Goal: Task Accomplishment & Management: Manage account settings

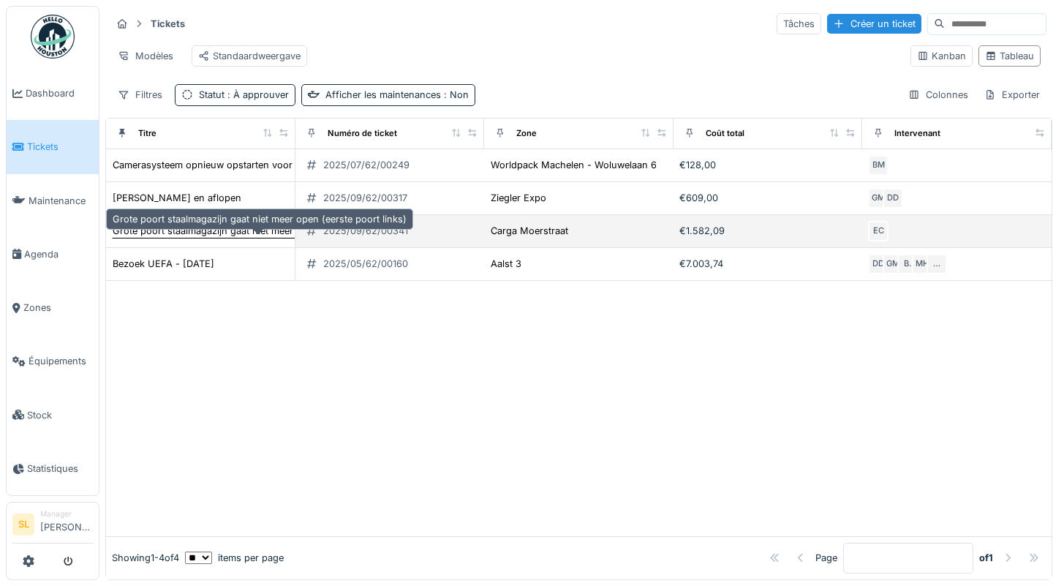
click at [162, 238] on div "Grote poort staalmagazijn gaat niet meer open (eerste poort links)" at bounding box center [260, 231] width 294 height 14
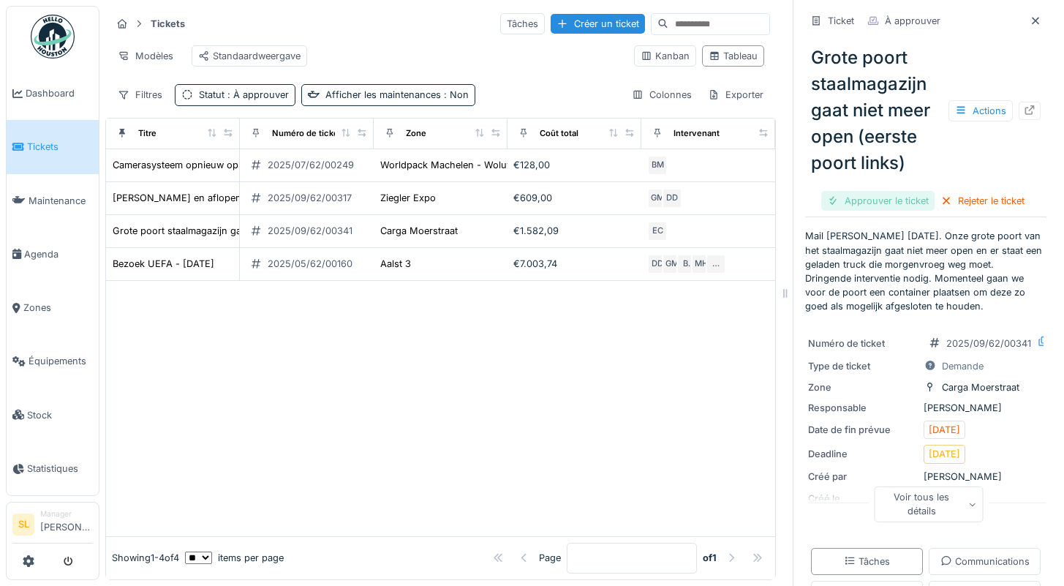
click at [857, 205] on div "Approuver le ticket" at bounding box center [877, 201] width 113 height 20
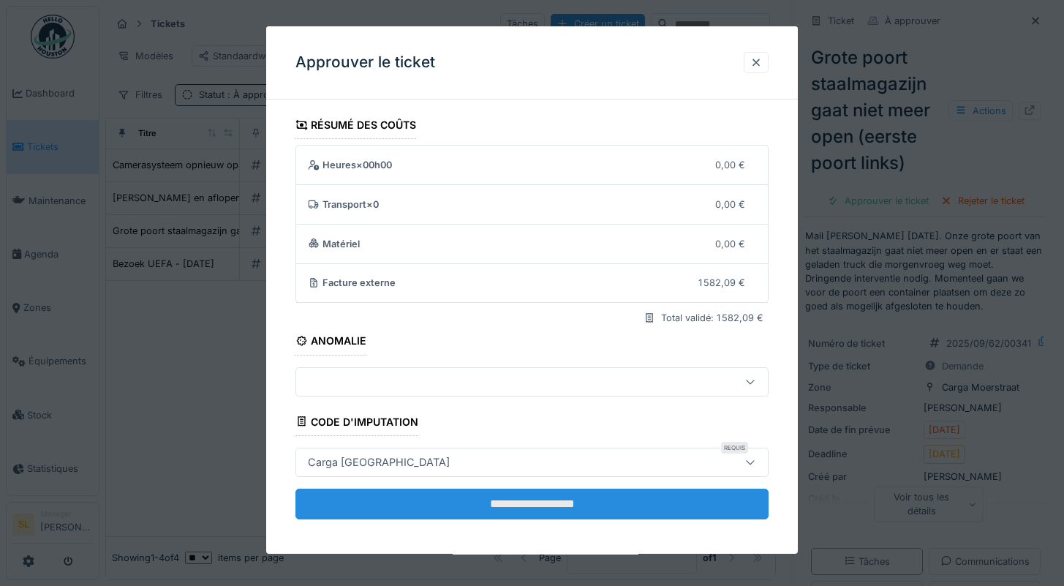
click at [493, 507] on input "**********" at bounding box center [532, 503] width 474 height 31
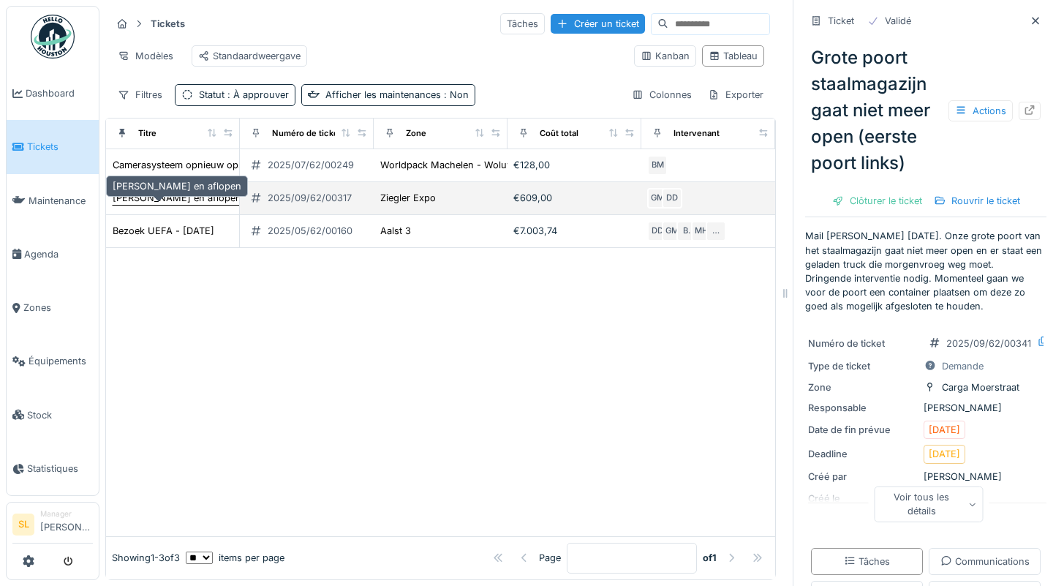
click at [151, 205] on div "[PERSON_NAME] en aflopen" at bounding box center [177, 198] width 129 height 14
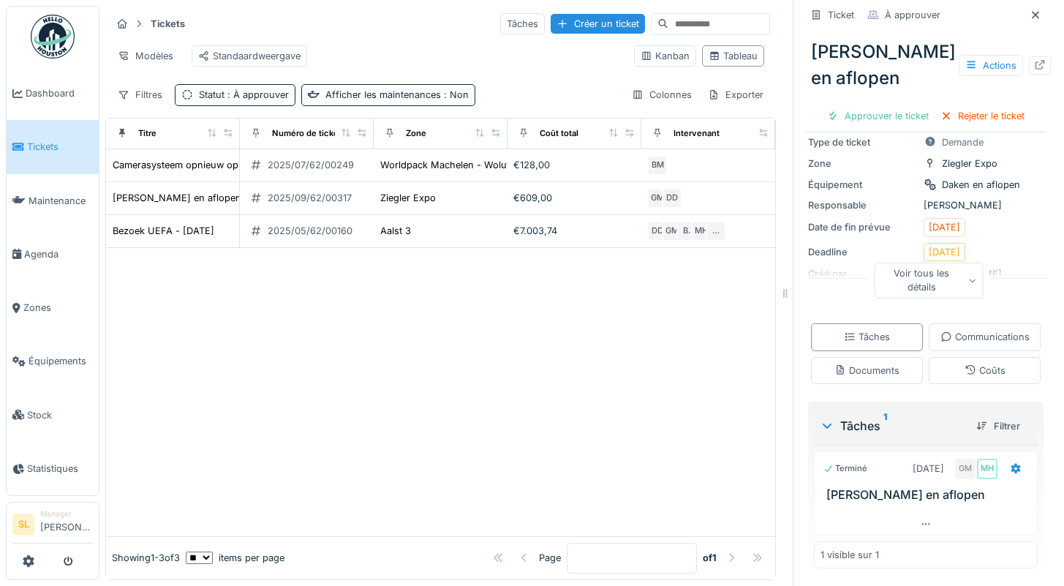
scroll to position [11, 0]
click at [940, 330] on div "Communications" at bounding box center [984, 337] width 89 height 14
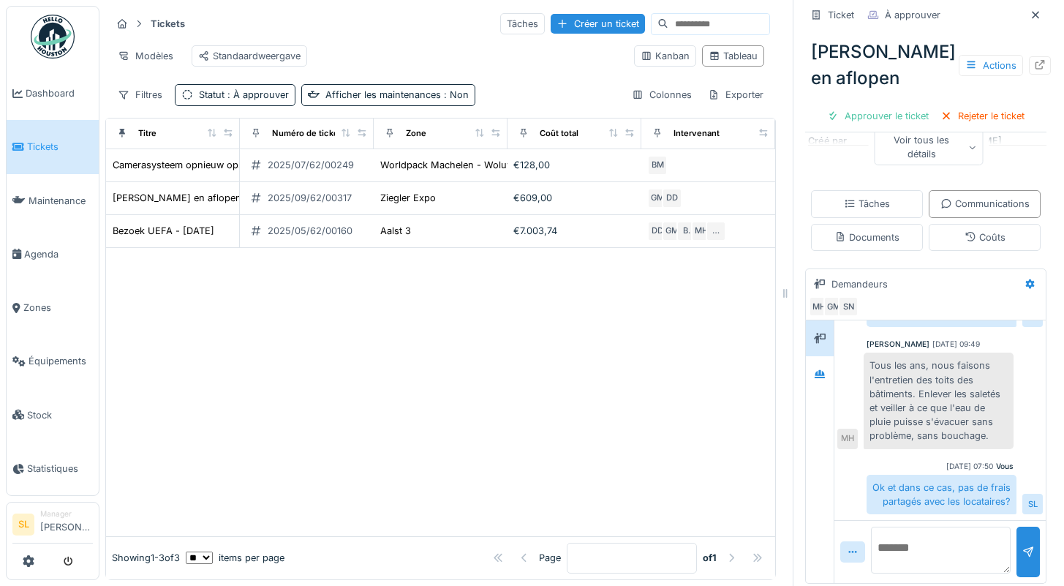
scroll to position [265, 0]
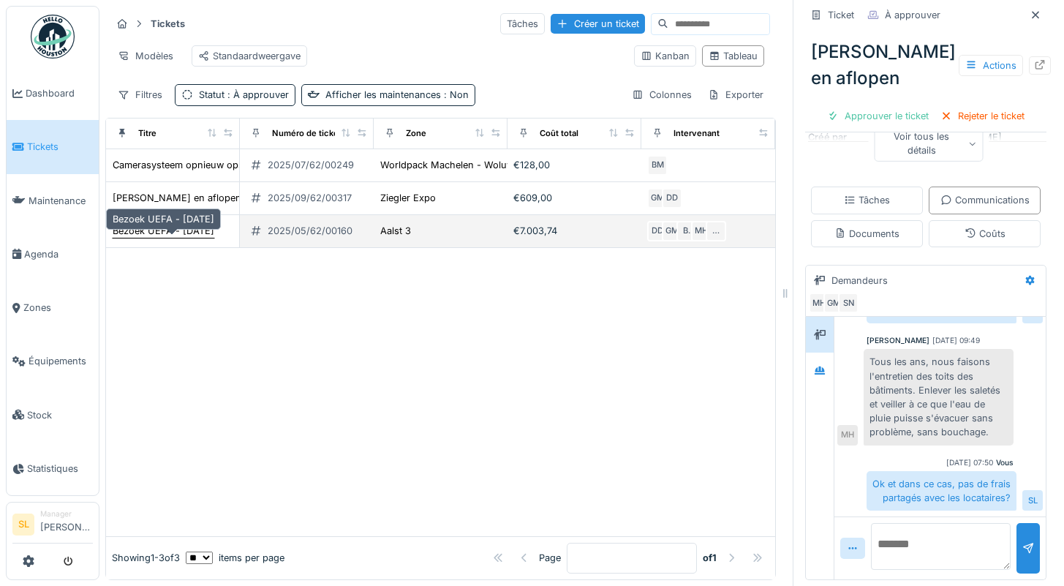
click at [144, 226] on div "Bezoek UEFA - [DATE]" at bounding box center [164, 231] width 102 height 14
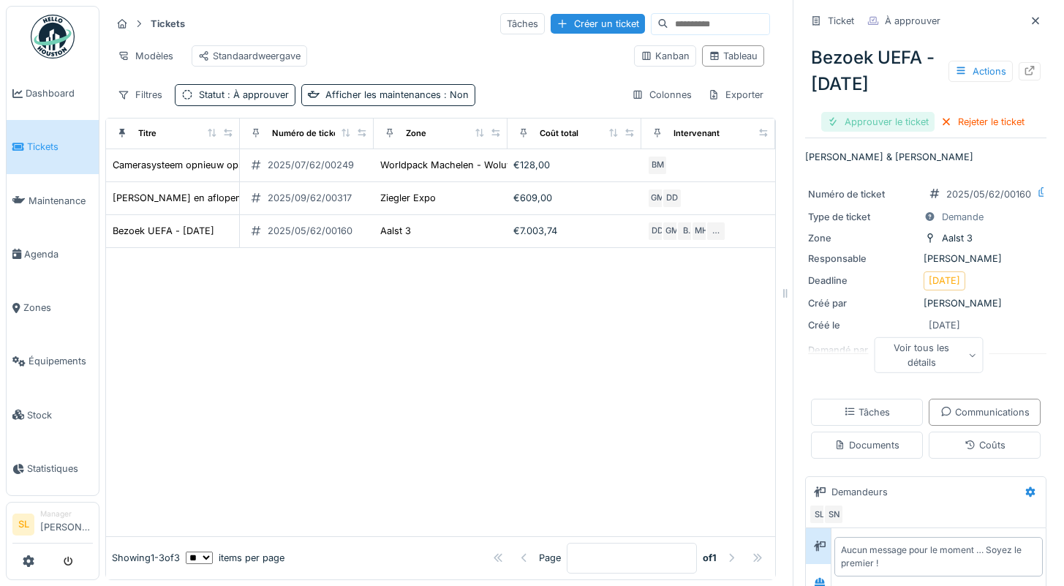
click at [861, 124] on div "Approuver le ticket" at bounding box center [877, 122] width 113 height 20
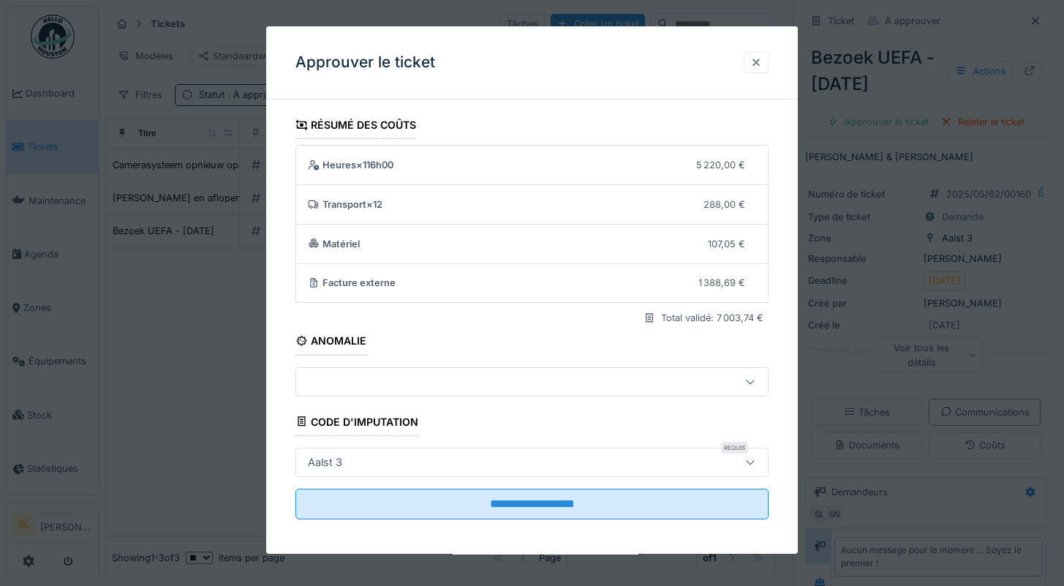
click at [762, 58] on div at bounding box center [756, 63] width 12 height 14
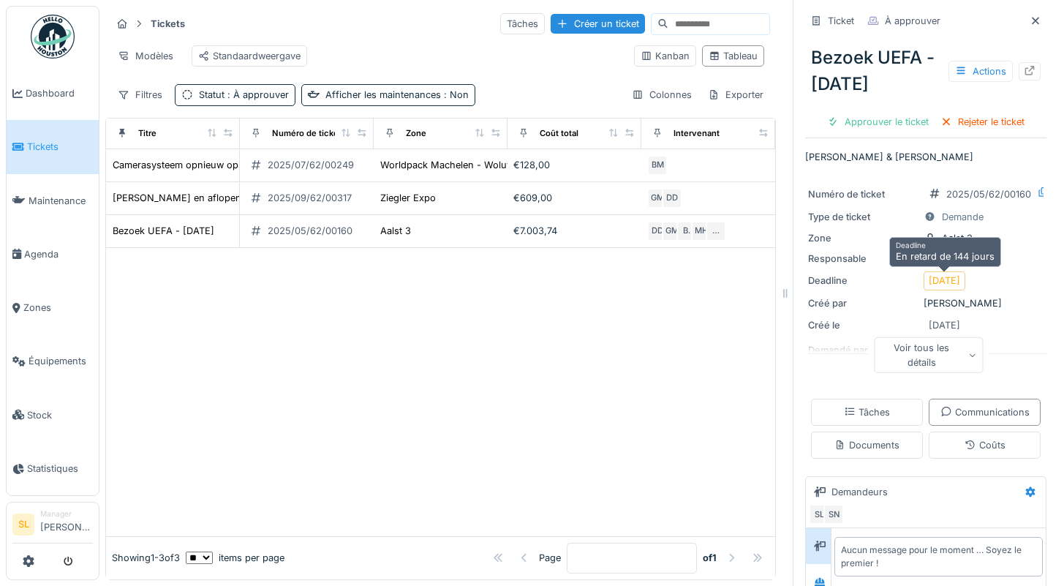
scroll to position [11, 0]
click at [923, 458] on div "Documents" at bounding box center [867, 444] width 112 height 27
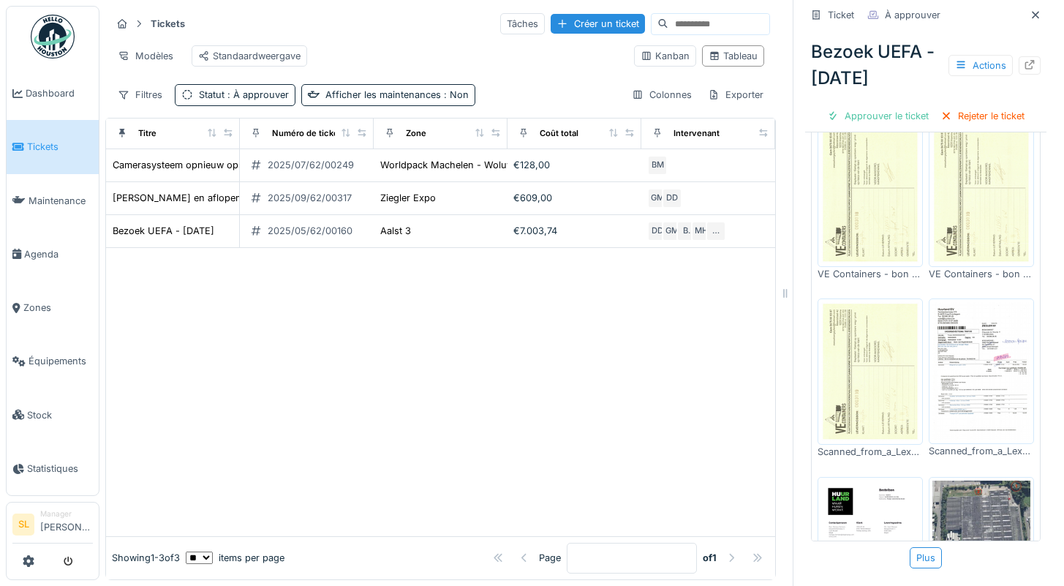
scroll to position [593, 0]
click at [919, 549] on div "Plus" at bounding box center [926, 557] width 32 height 21
click at [912, 547] on div "Plus" at bounding box center [926, 557] width 32 height 21
